Goal: Complete application form: Complete application form

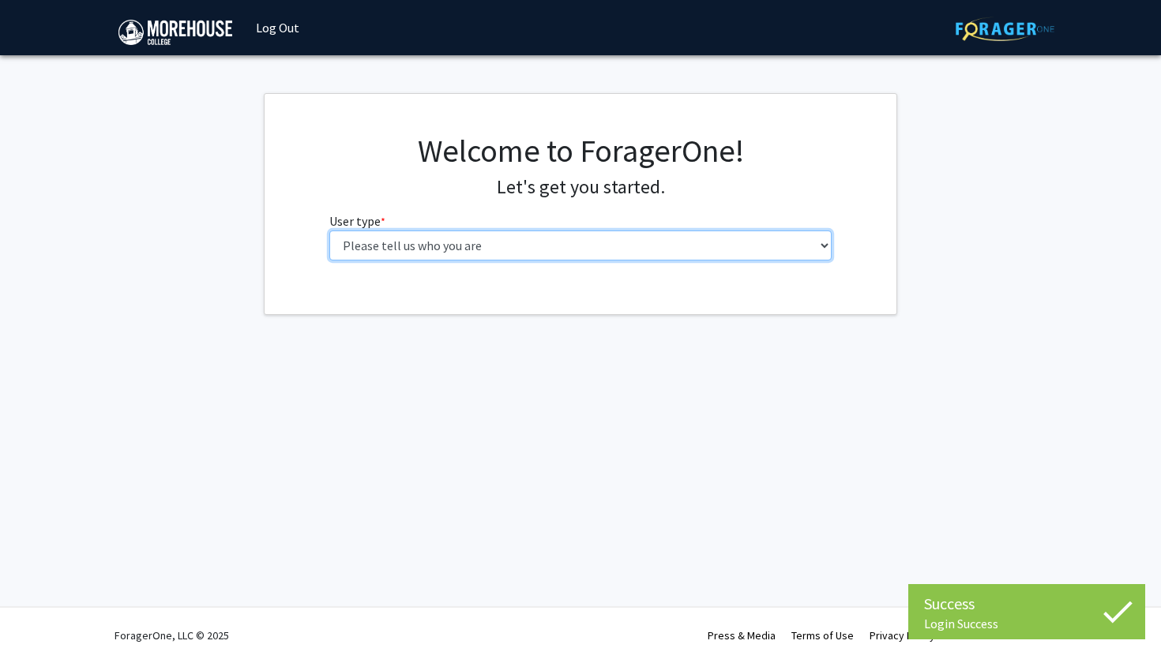
select select "1: undergrad"
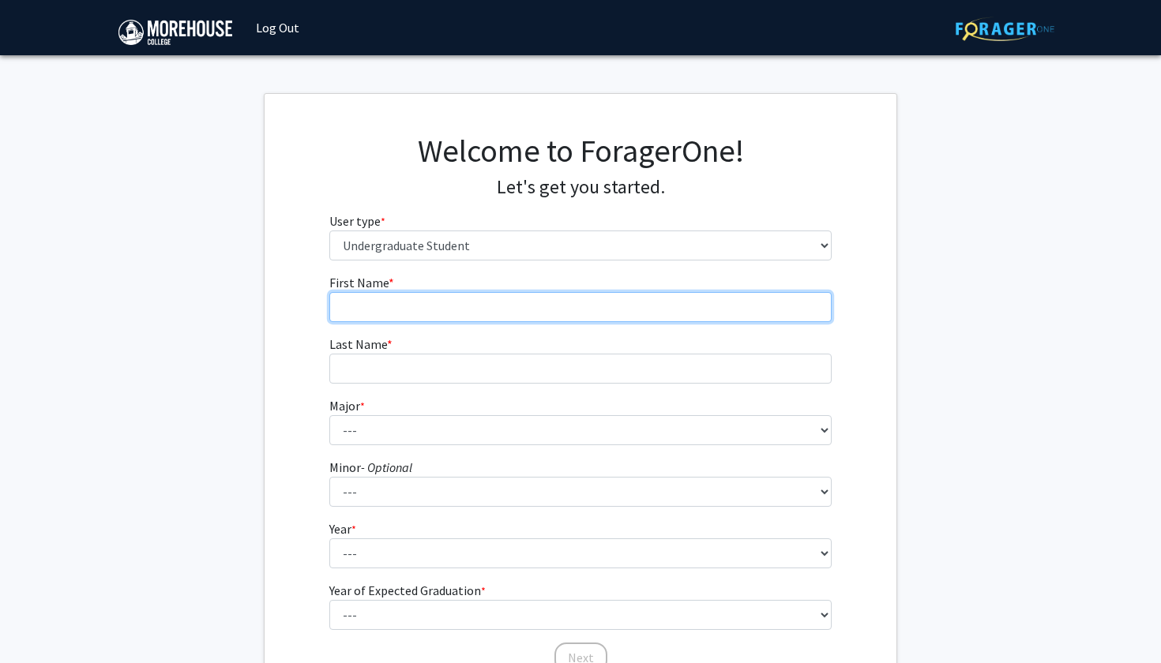
click at [456, 293] on input "First Name * required" at bounding box center [580, 307] width 503 height 30
type input "Alexavier"
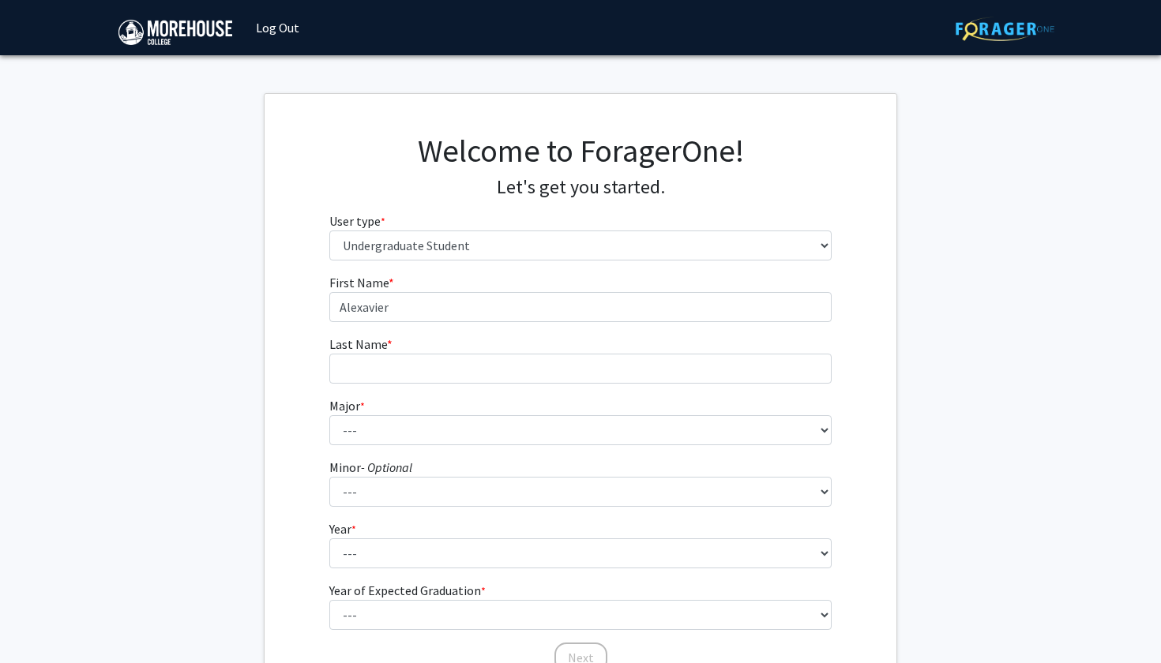
click at [414, 384] on form "First Name * required [PERSON_NAME] Last Name * required Major * required --- A…" at bounding box center [580, 465] width 503 height 385
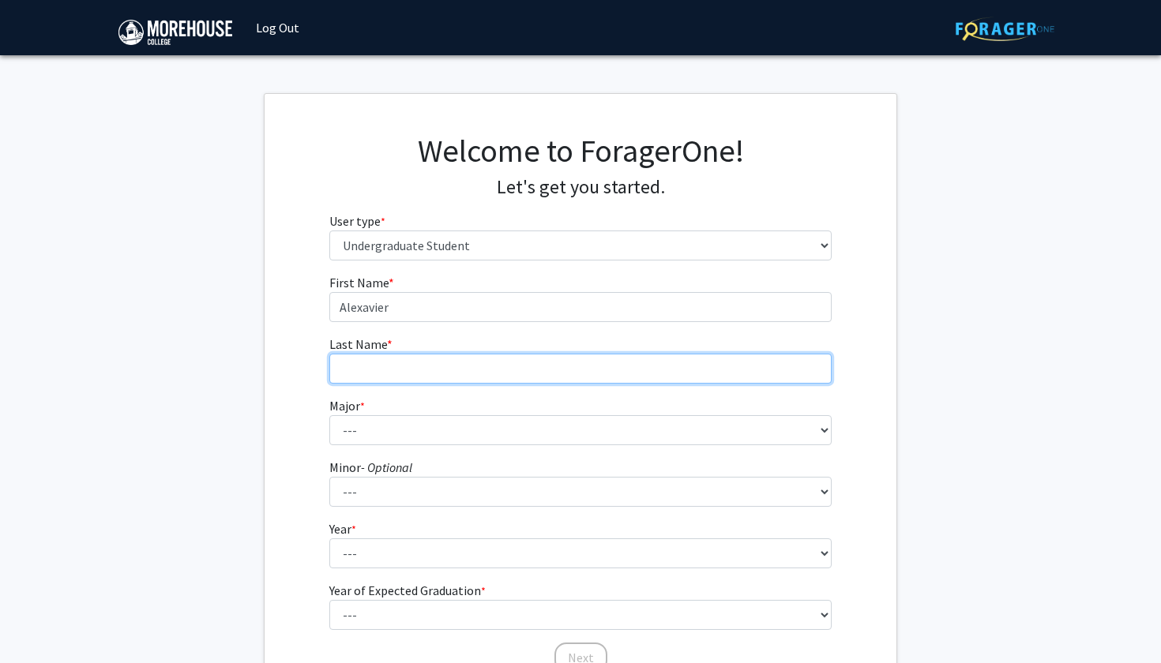
click at [403, 371] on input "Last Name * required" at bounding box center [580, 369] width 503 height 30
type input "[PERSON_NAME]"
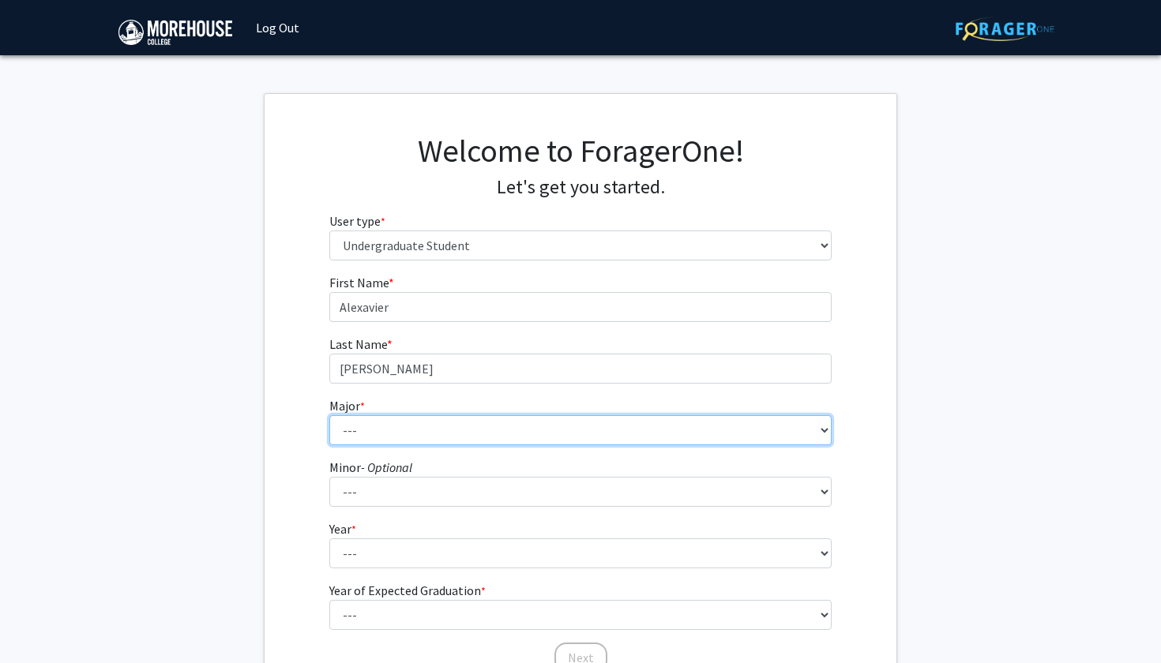
select select "5: 2095"
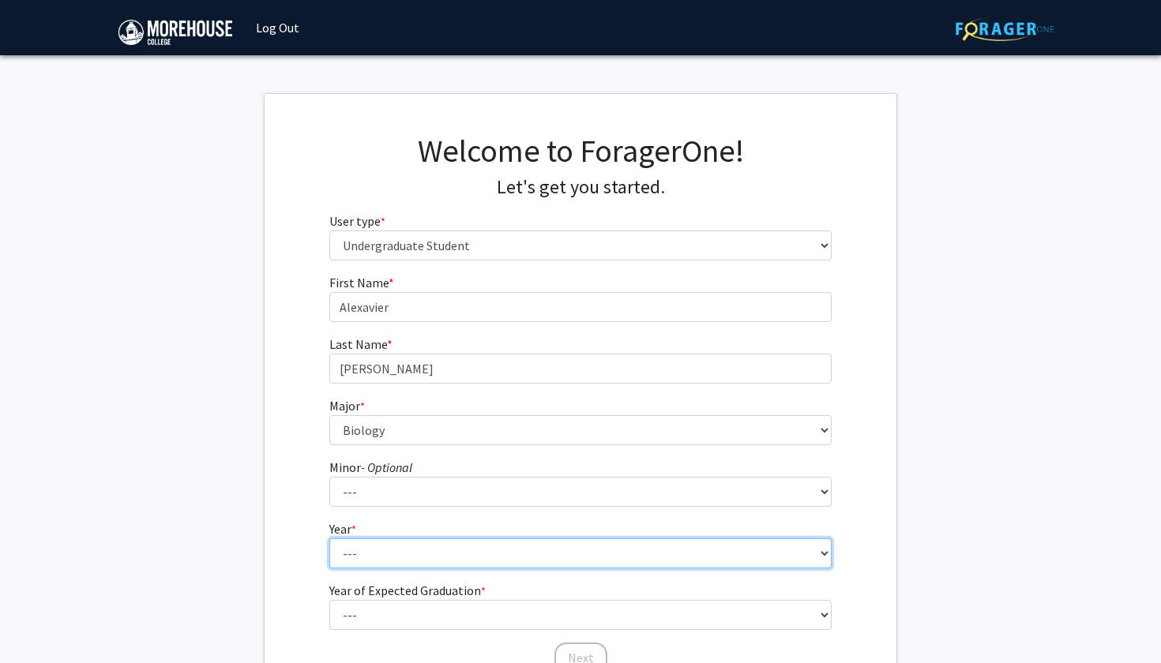
select select "2: sophomore"
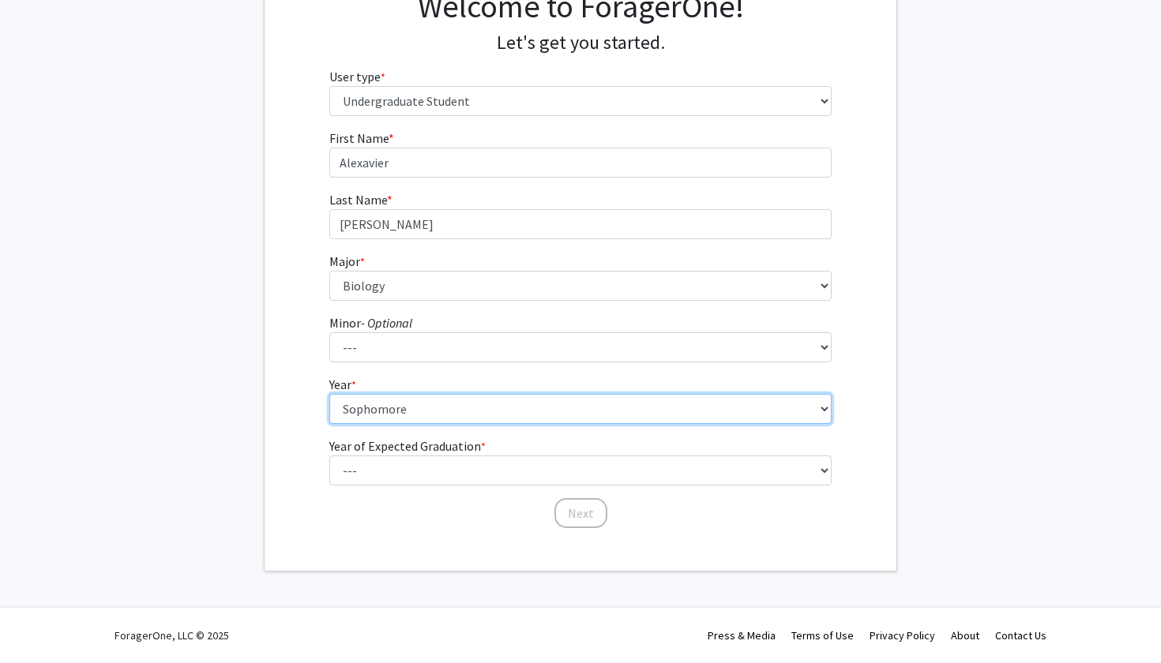
scroll to position [144, 0]
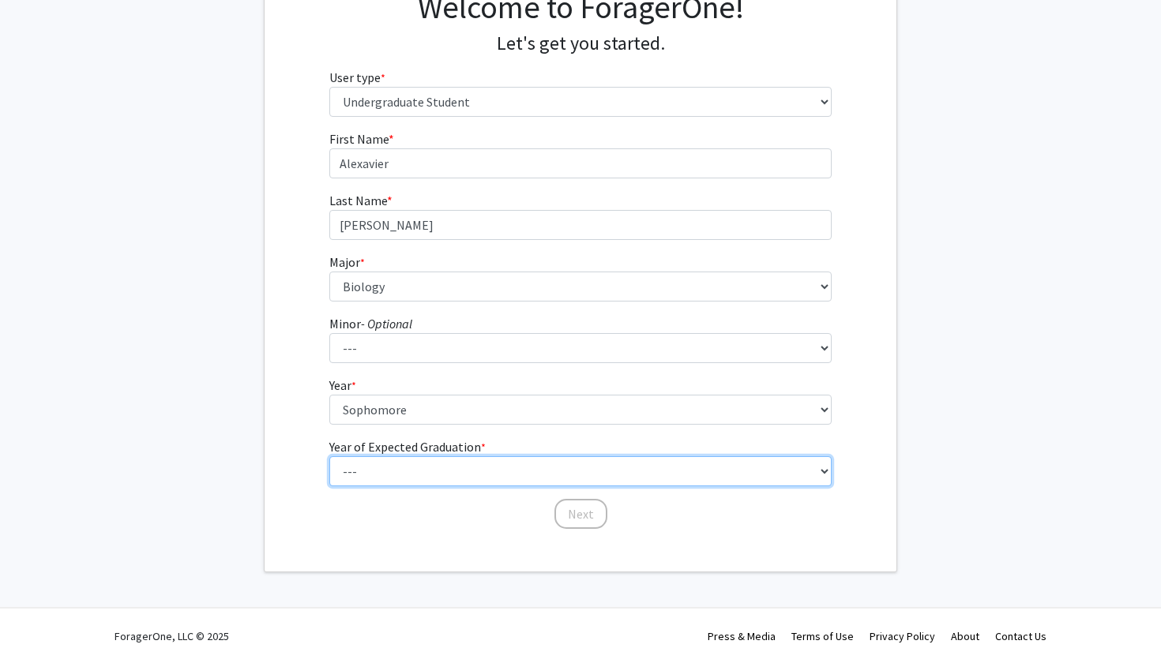
select select "4: 2028"
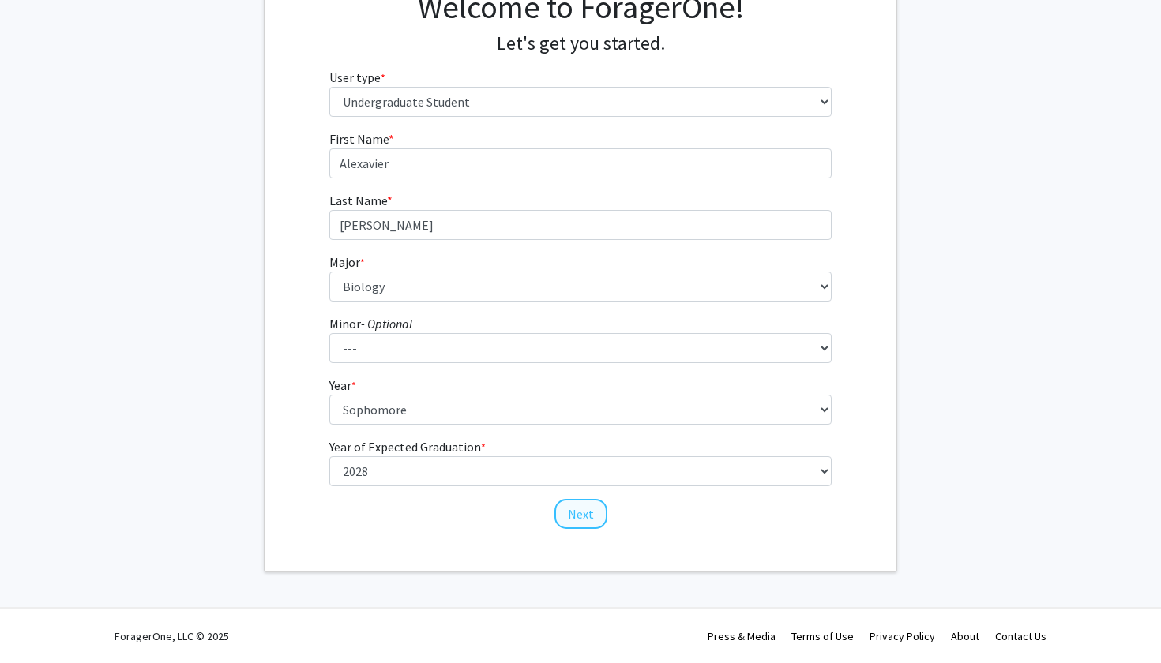
click at [593, 510] on button "Next" at bounding box center [580, 514] width 53 height 30
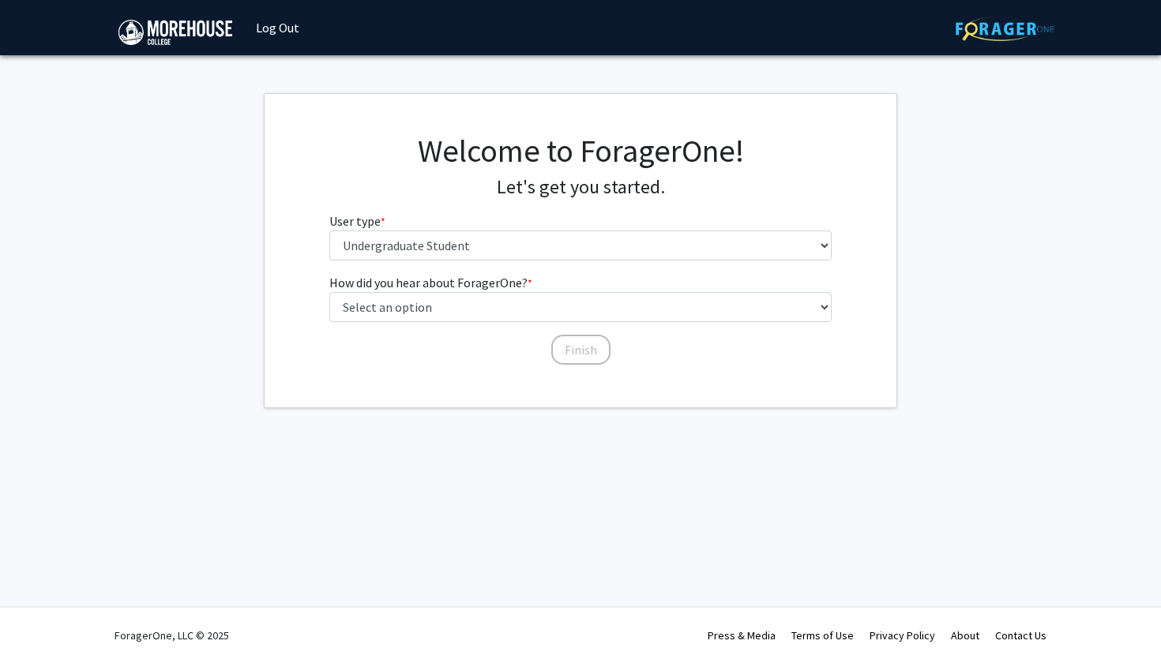
scroll to position [0, 0]
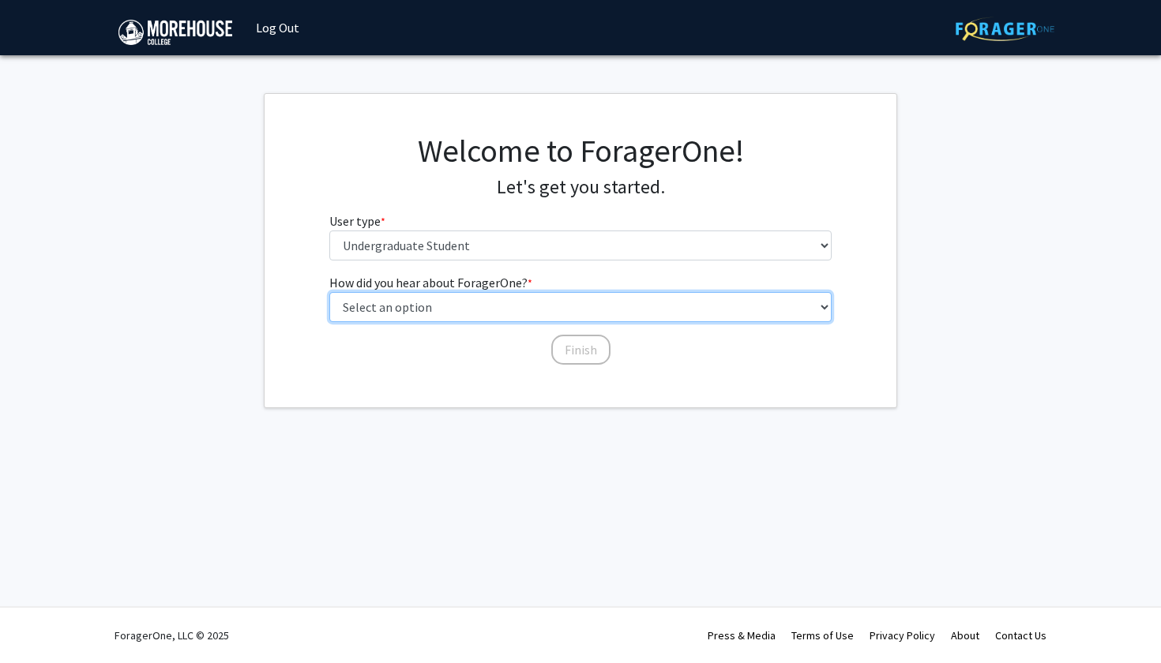
select select "2: faculty_recommendation"
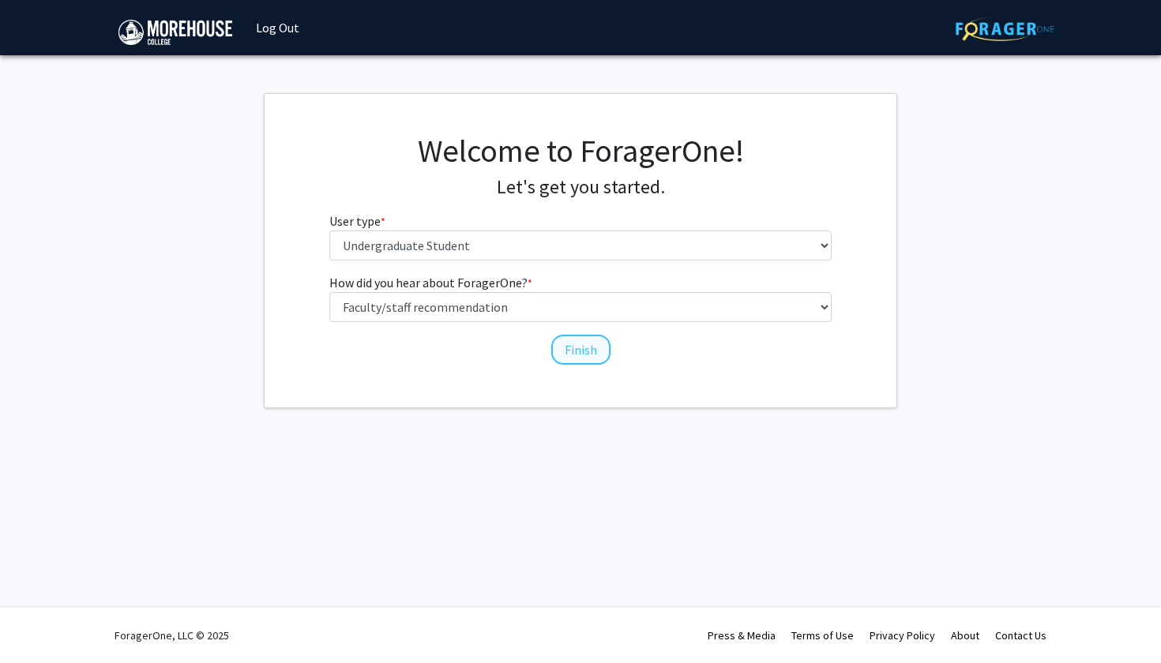
click at [583, 354] on button "Finish" at bounding box center [580, 350] width 59 height 30
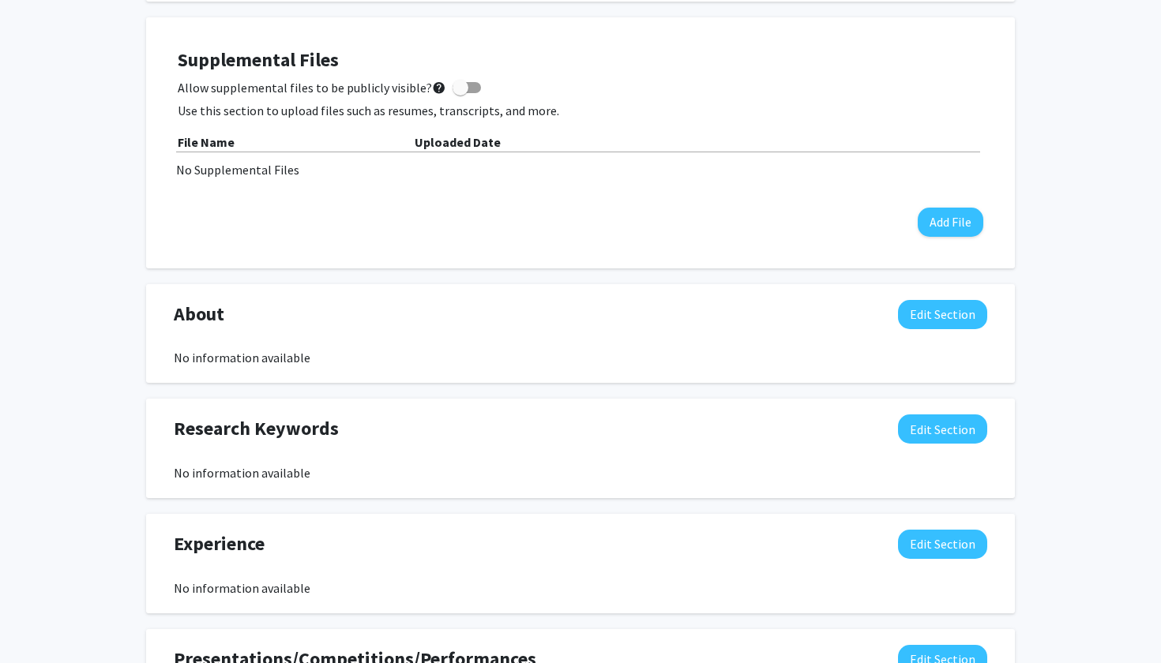
scroll to position [420, 0]
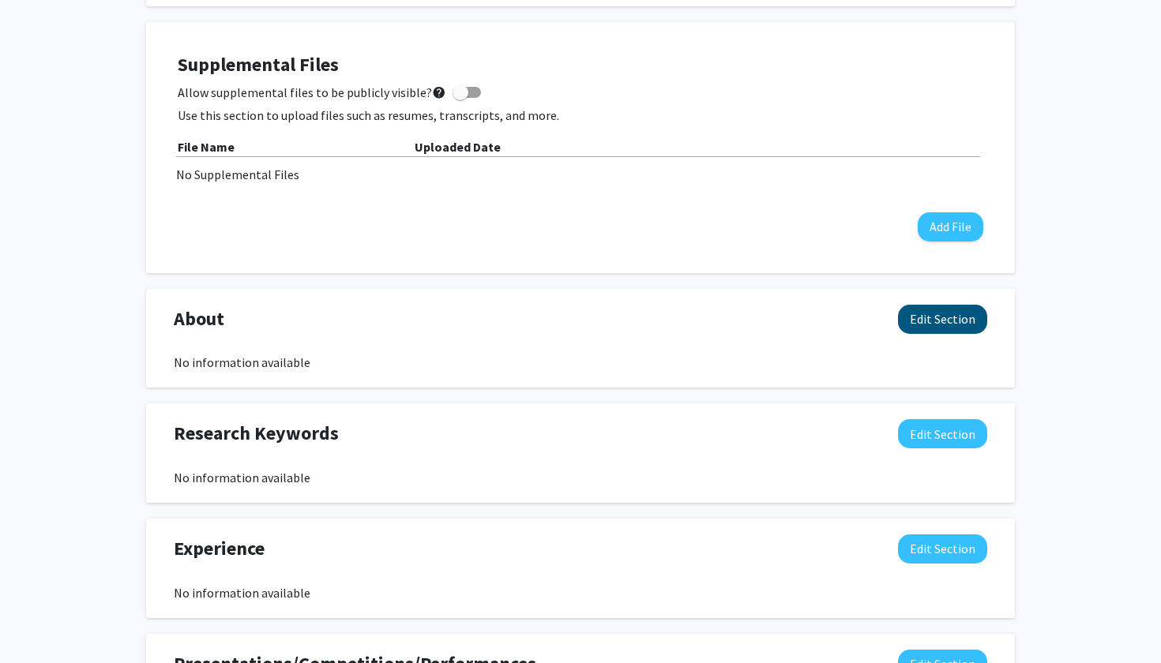
click at [925, 324] on button "Edit Section" at bounding box center [942, 319] width 89 height 29
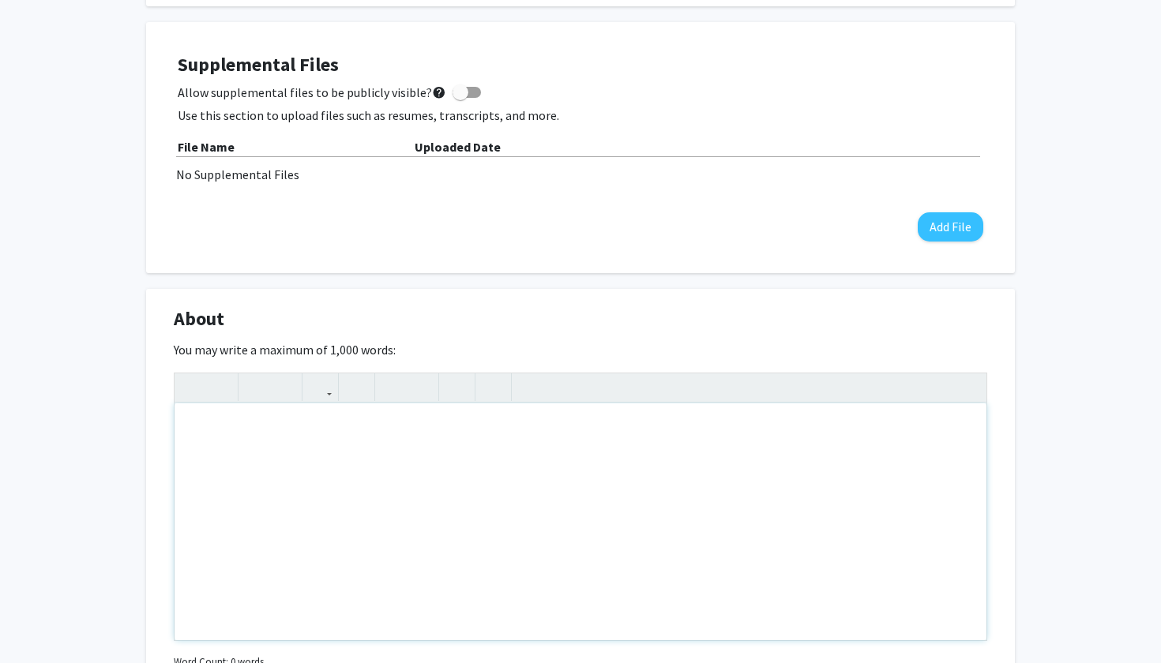
click at [415, 440] on div "Note to users with screen readers: Please deactivate our accessibility plugin f…" at bounding box center [580, 521] width 812 height 237
type textarea "My name&nbsp;"
click at [193, 440] on div "Sophmore Biology Pre-Med Major from [GEOGRAPHIC_DATA], [US_STATE]" at bounding box center [580, 521] width 812 height 237
click at [196, 438] on div "Sophmore Biology Pre-Med Major from [GEOGRAPHIC_DATA], [US_STATE]" at bounding box center [580, 521] width 812 height 237
click at [548, 435] on div "Sophomore Biology Pre-Med Major from [GEOGRAPHIC_DATA], [US_STATE]" at bounding box center [580, 521] width 812 height 237
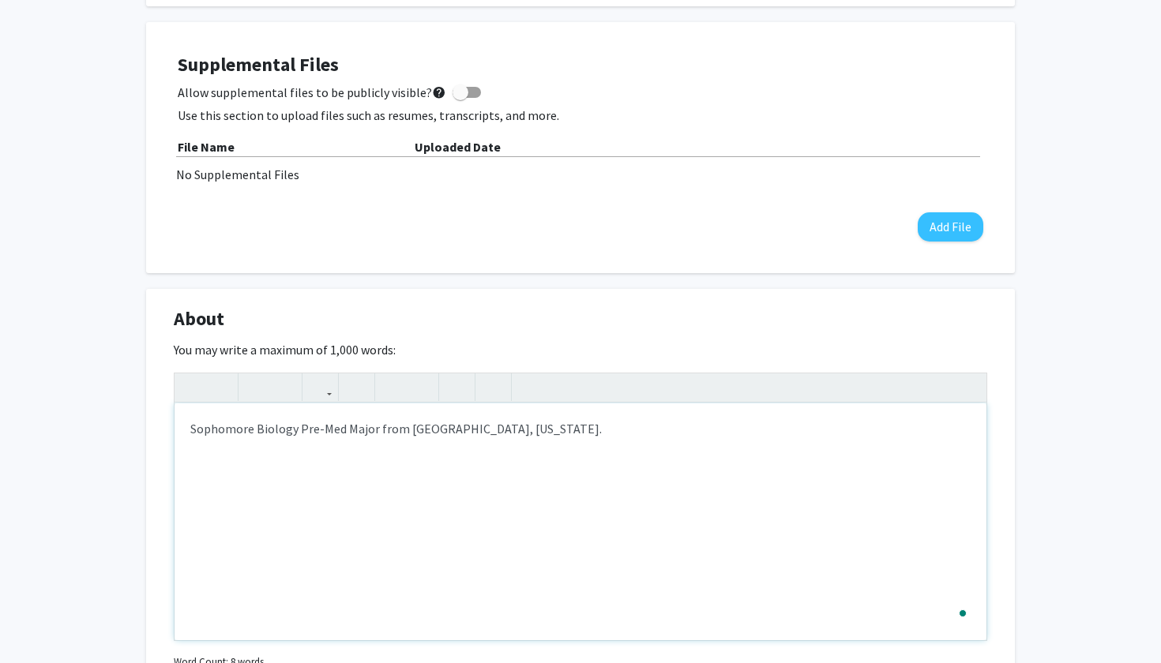
type textarea "Sophomore Biology Pre-Med Major from [GEOGRAPHIC_DATA], [US_STATE][GEOGRAPHIC_D…"
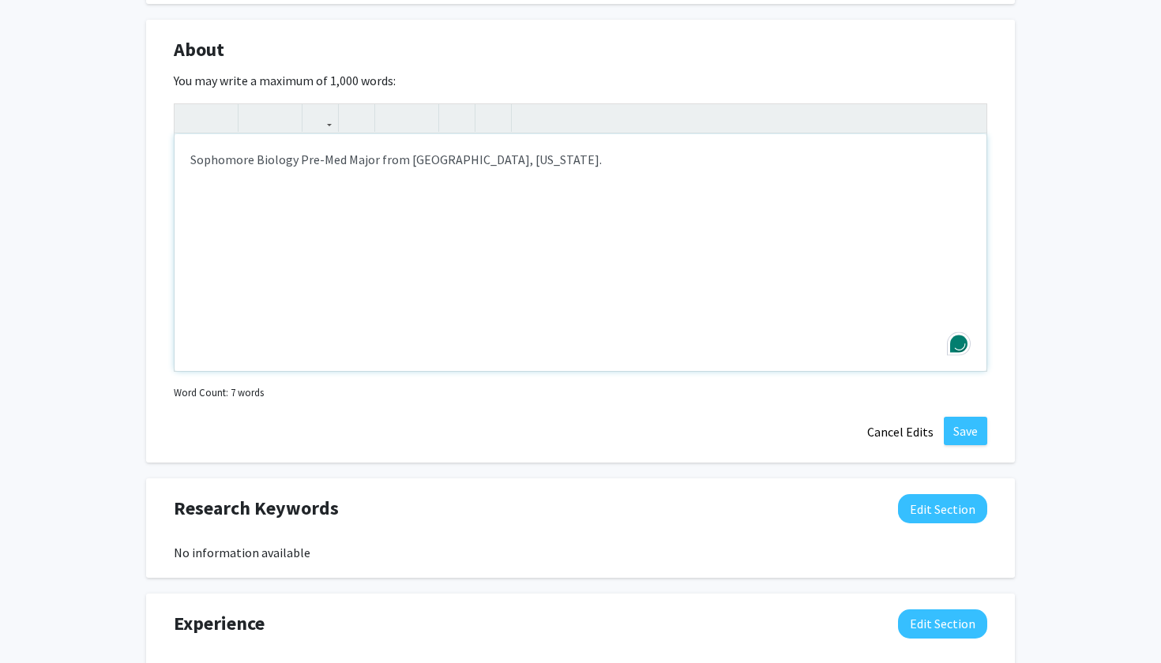
scroll to position [688, 0]
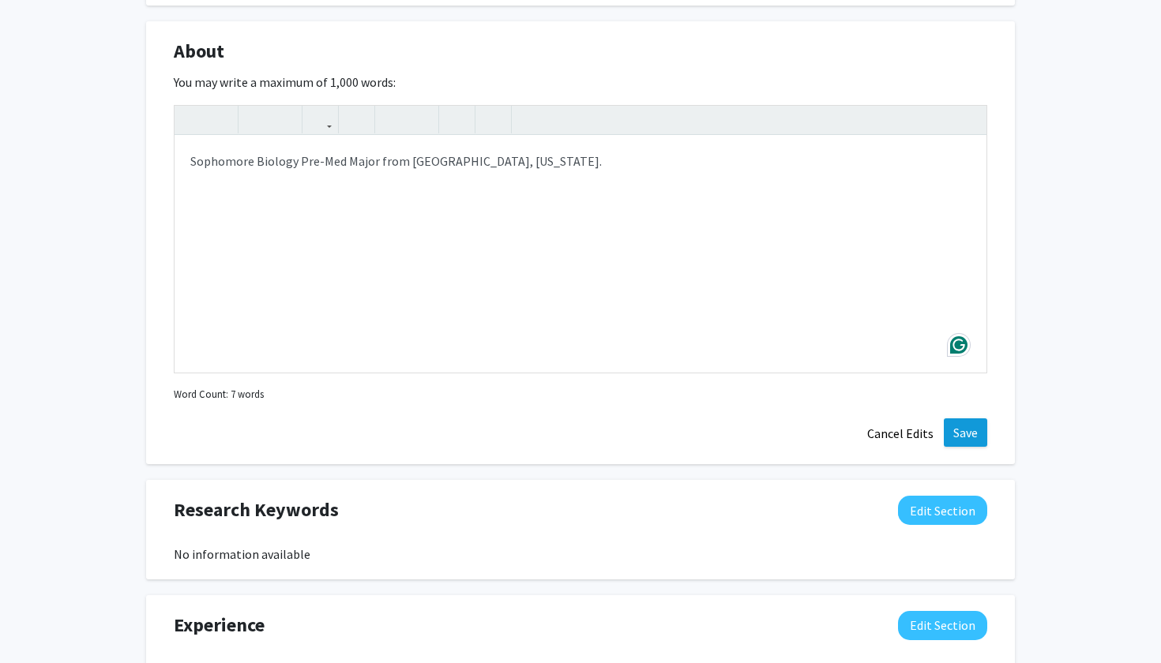
click at [975, 442] on button "Save" at bounding box center [964, 432] width 43 height 28
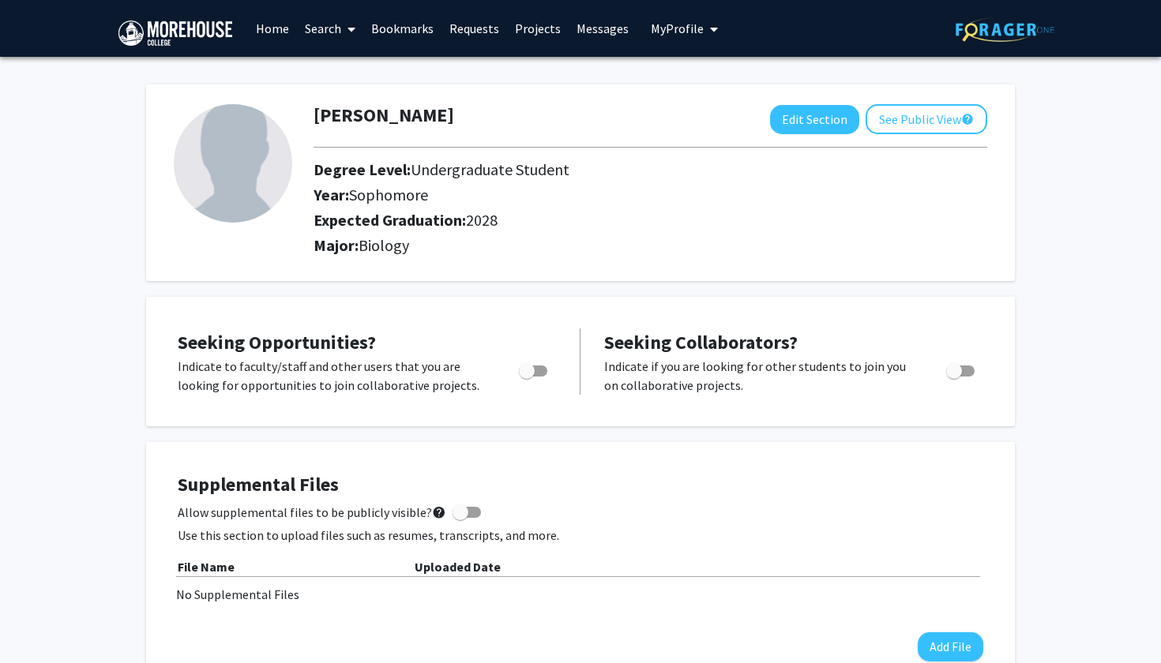
scroll to position [0, 0]
